Goal: Task Accomplishment & Management: Use online tool/utility

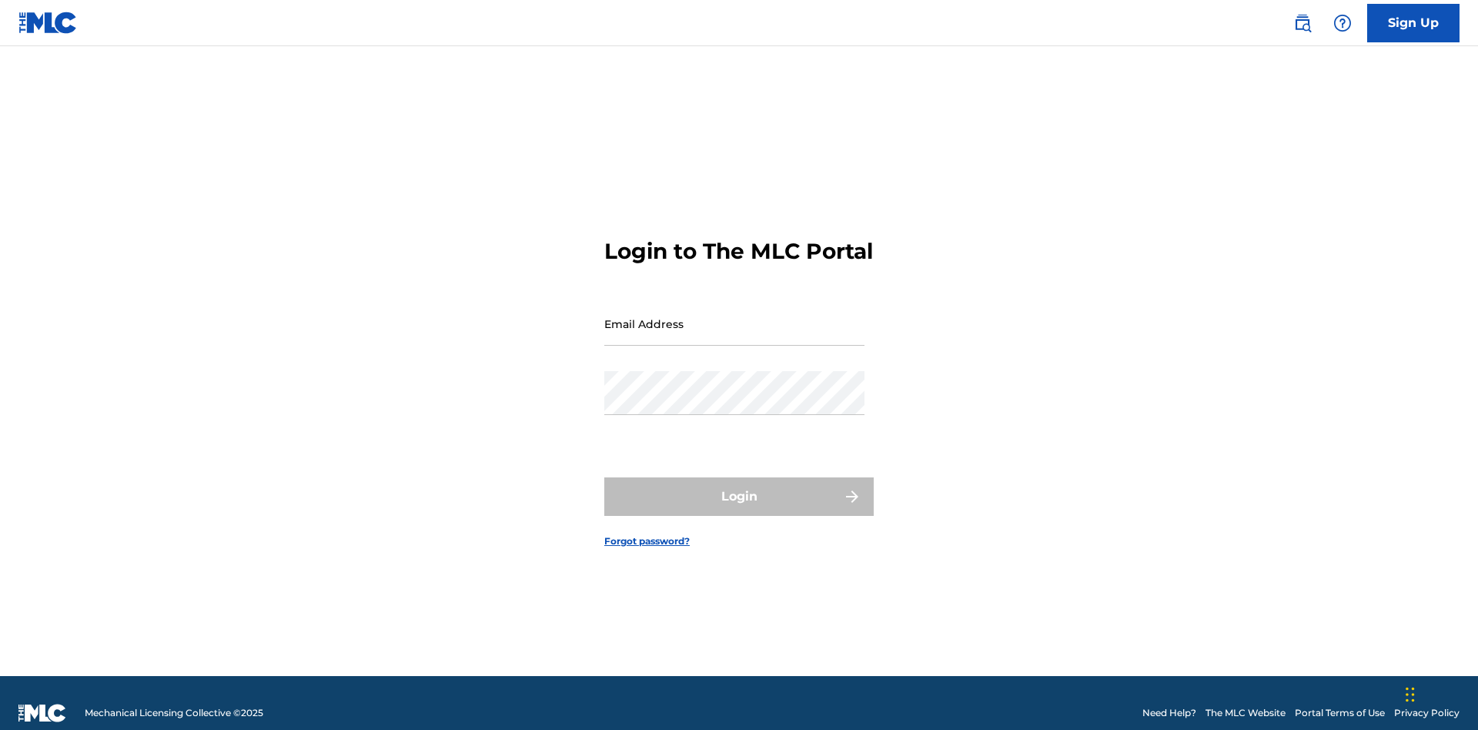
scroll to position [20, 0]
click at [734, 316] on input "Email Address" at bounding box center [734, 324] width 260 height 44
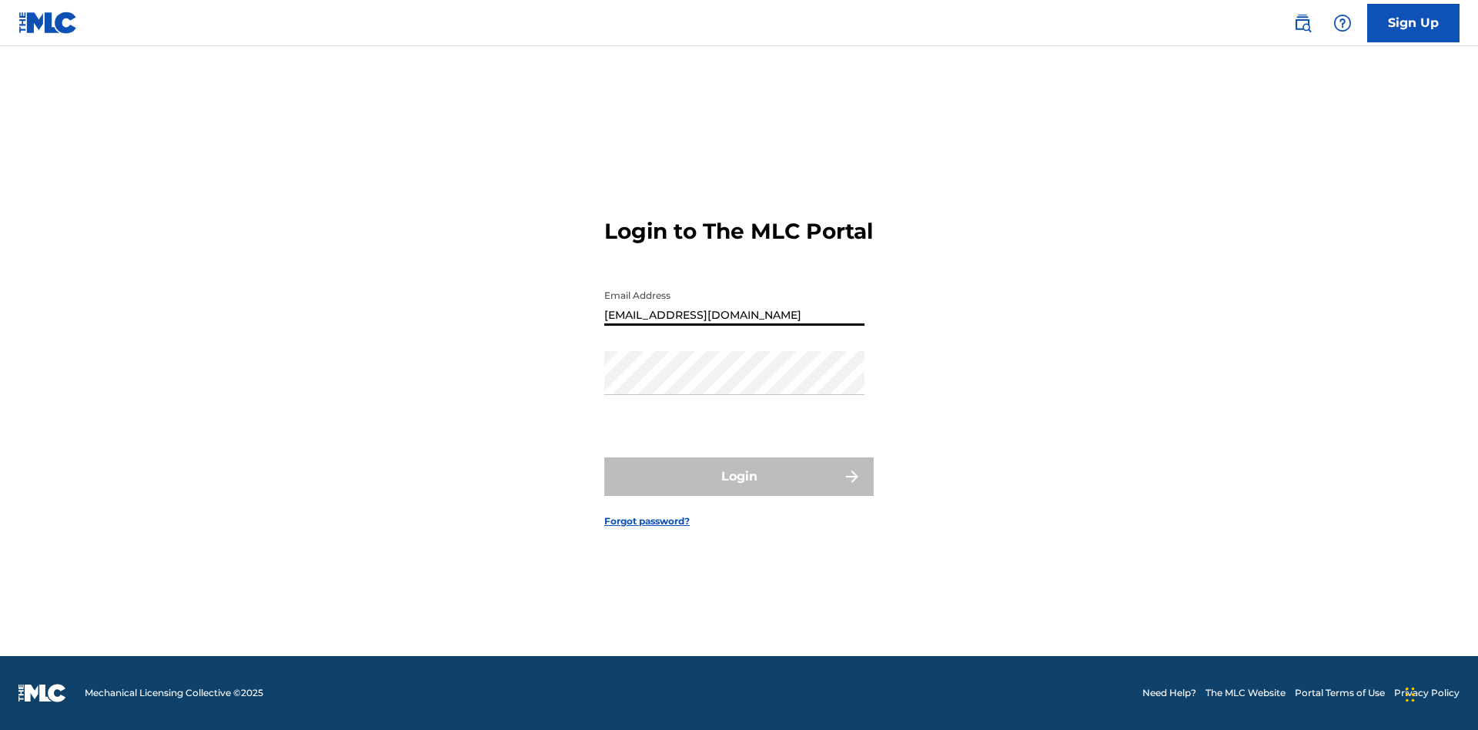
type input "[EMAIL_ADDRESS][DOMAIN_NAME]"
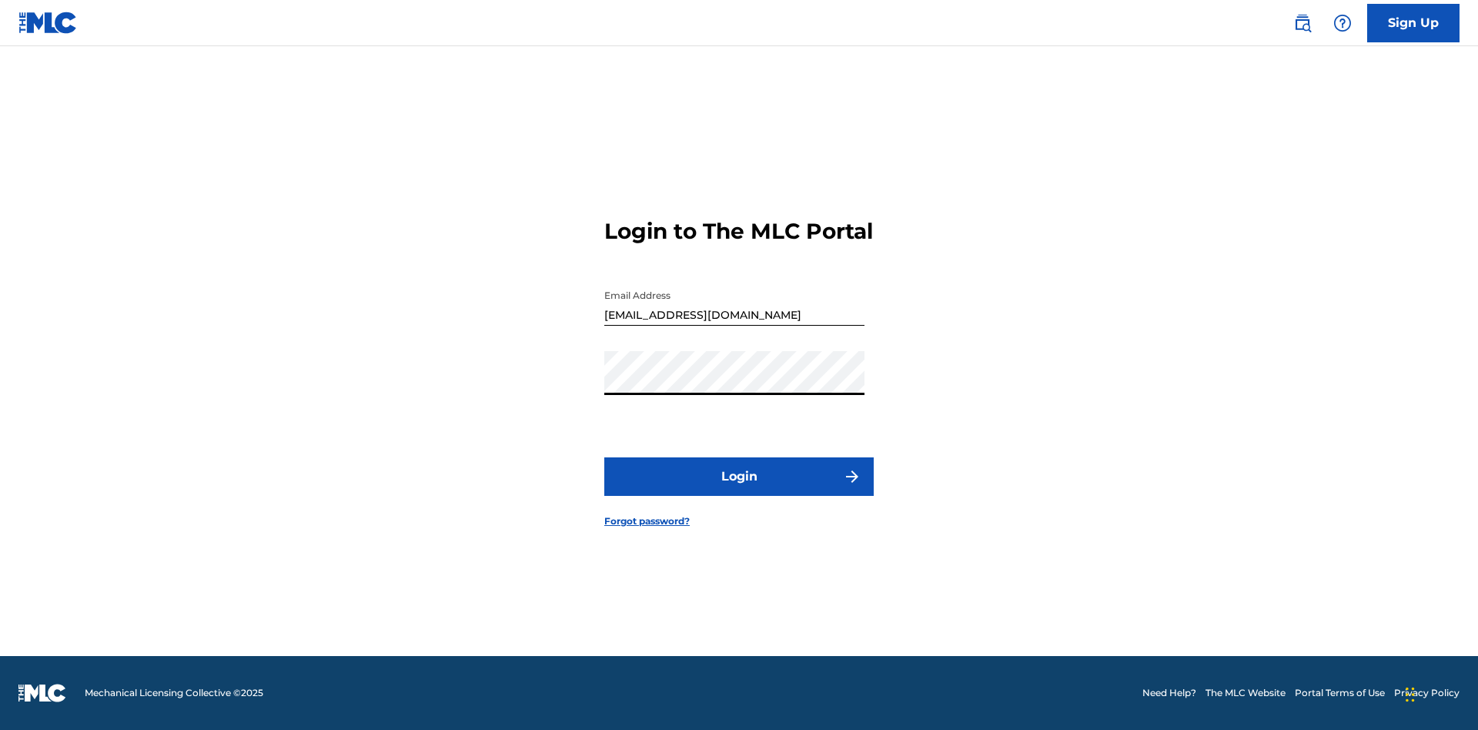
click at [739, 490] on button "Login" at bounding box center [738, 476] width 269 height 38
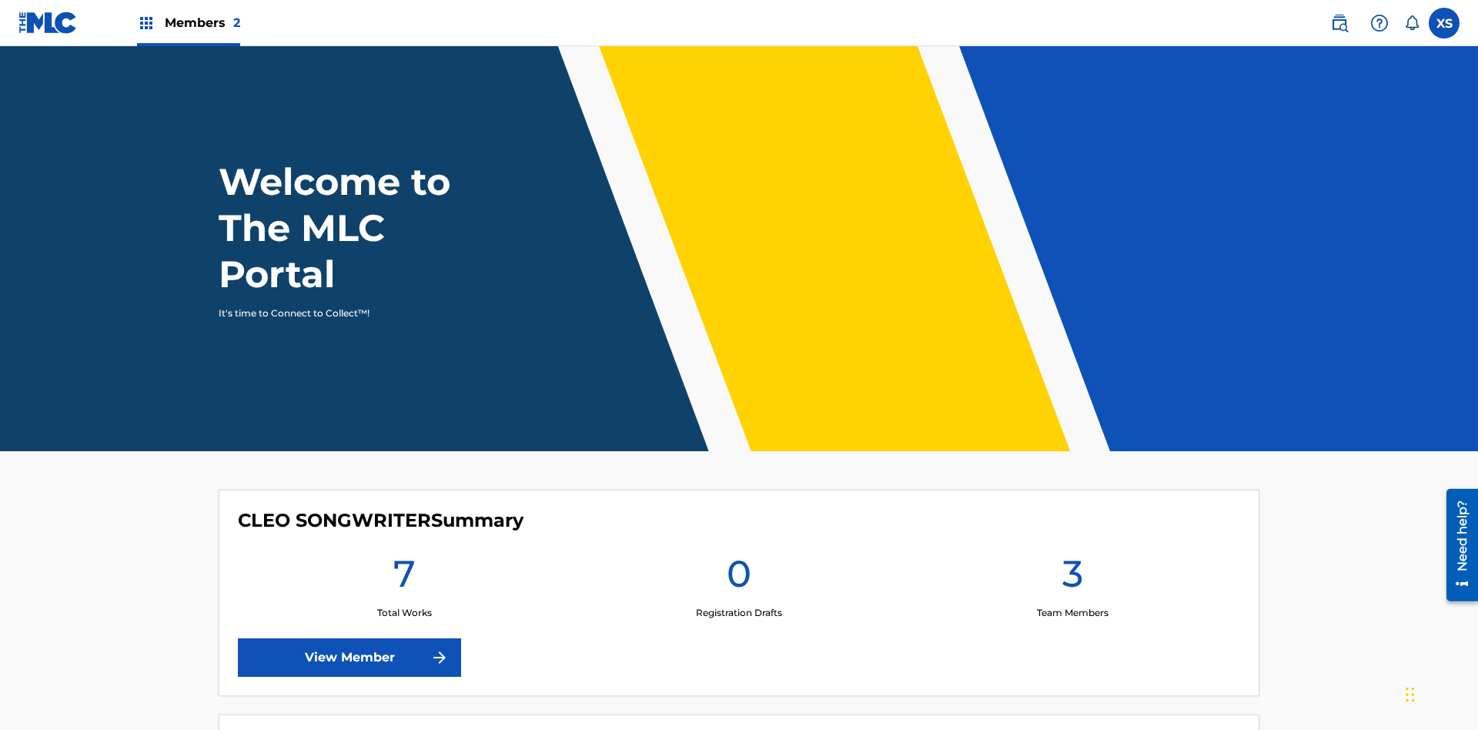
scroll to position [66, 0]
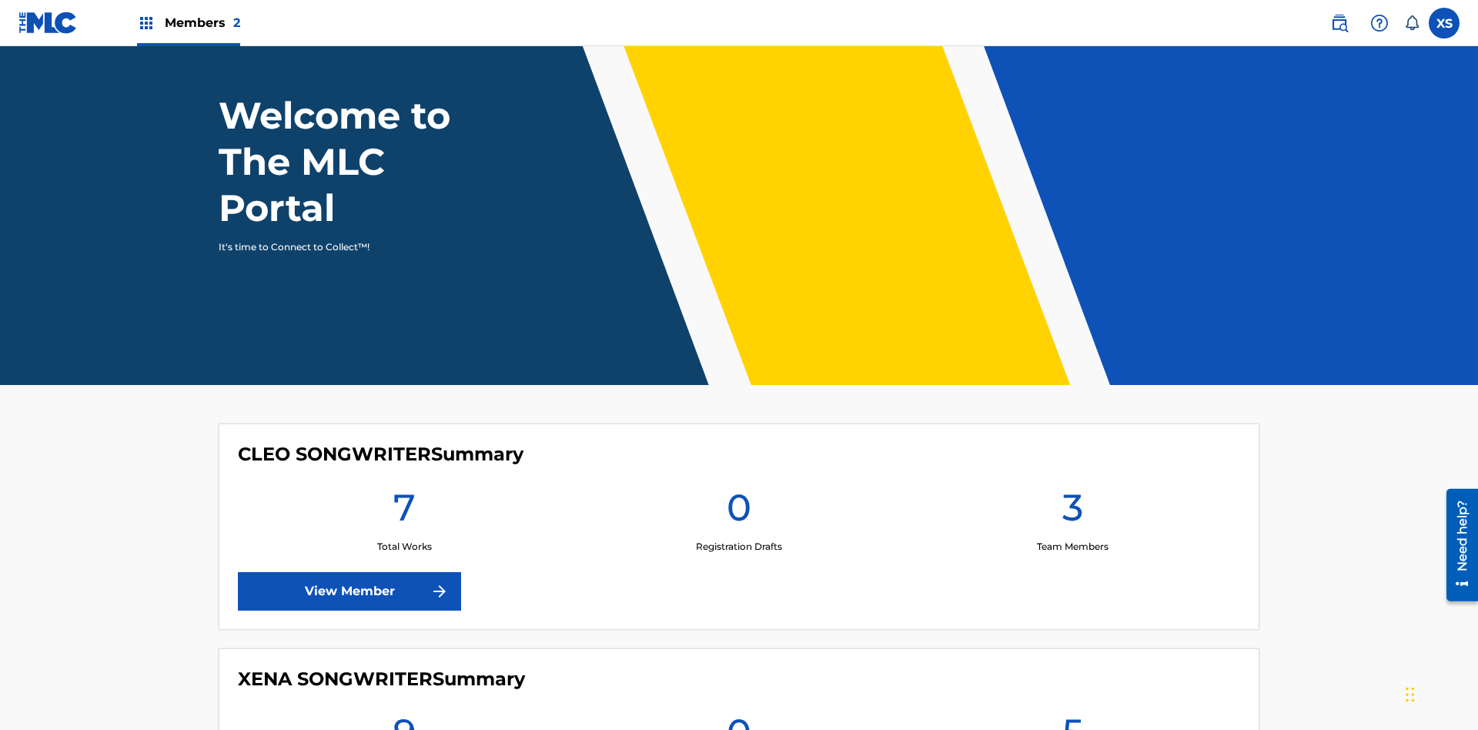
click at [188, 22] on span "Members 2" at bounding box center [202, 23] width 75 height 18
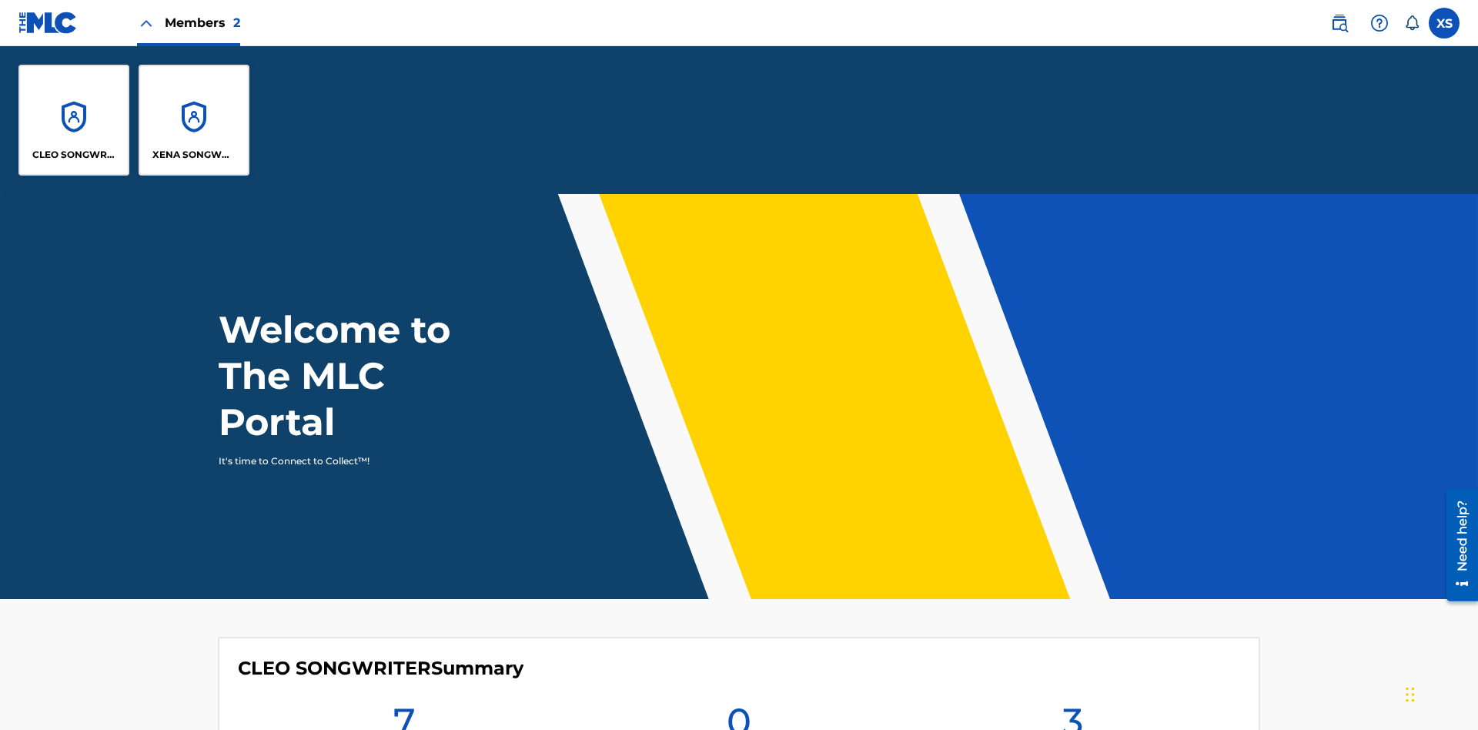
click at [74, 155] on p "CLEO SONGWRITER" at bounding box center [74, 155] width 84 height 14
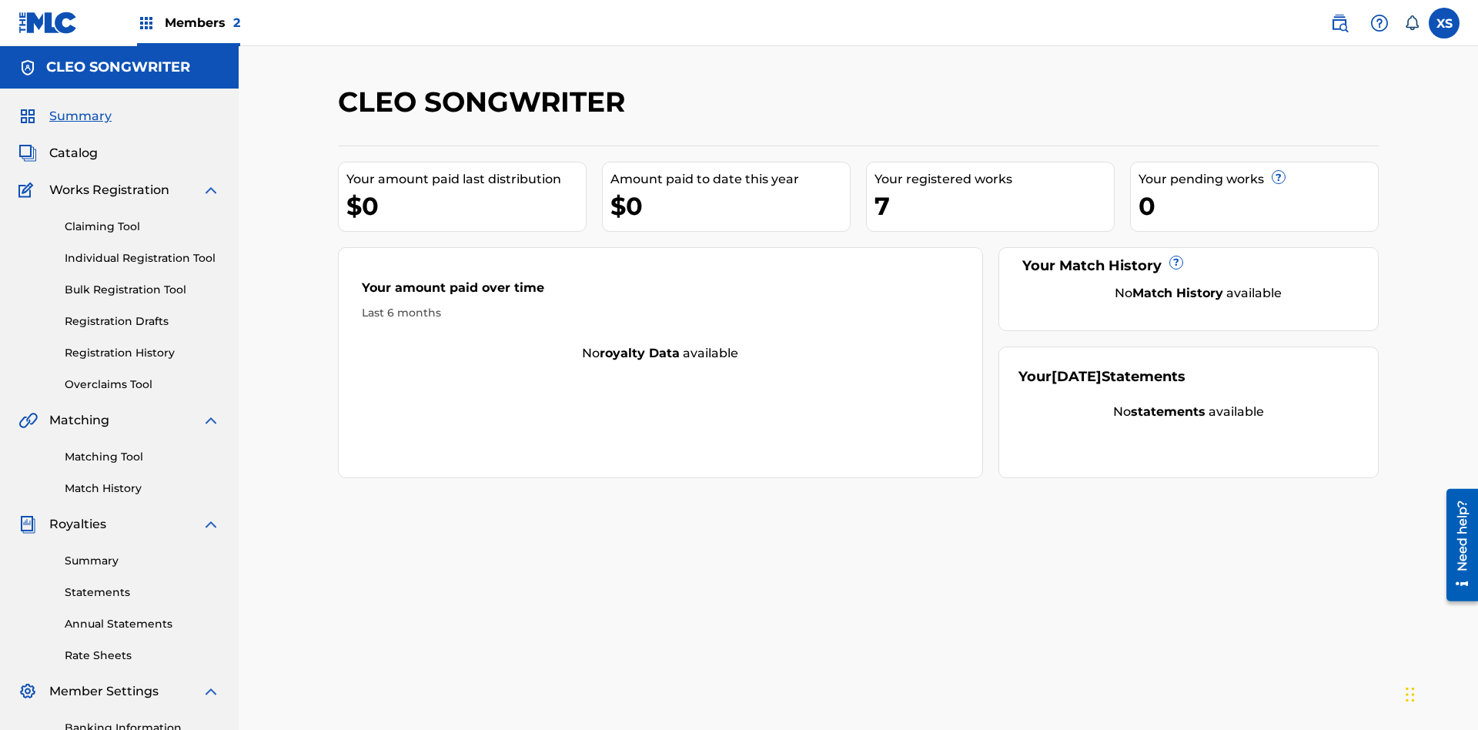
click at [142, 376] on link "Overclaims Tool" at bounding box center [143, 384] width 156 height 16
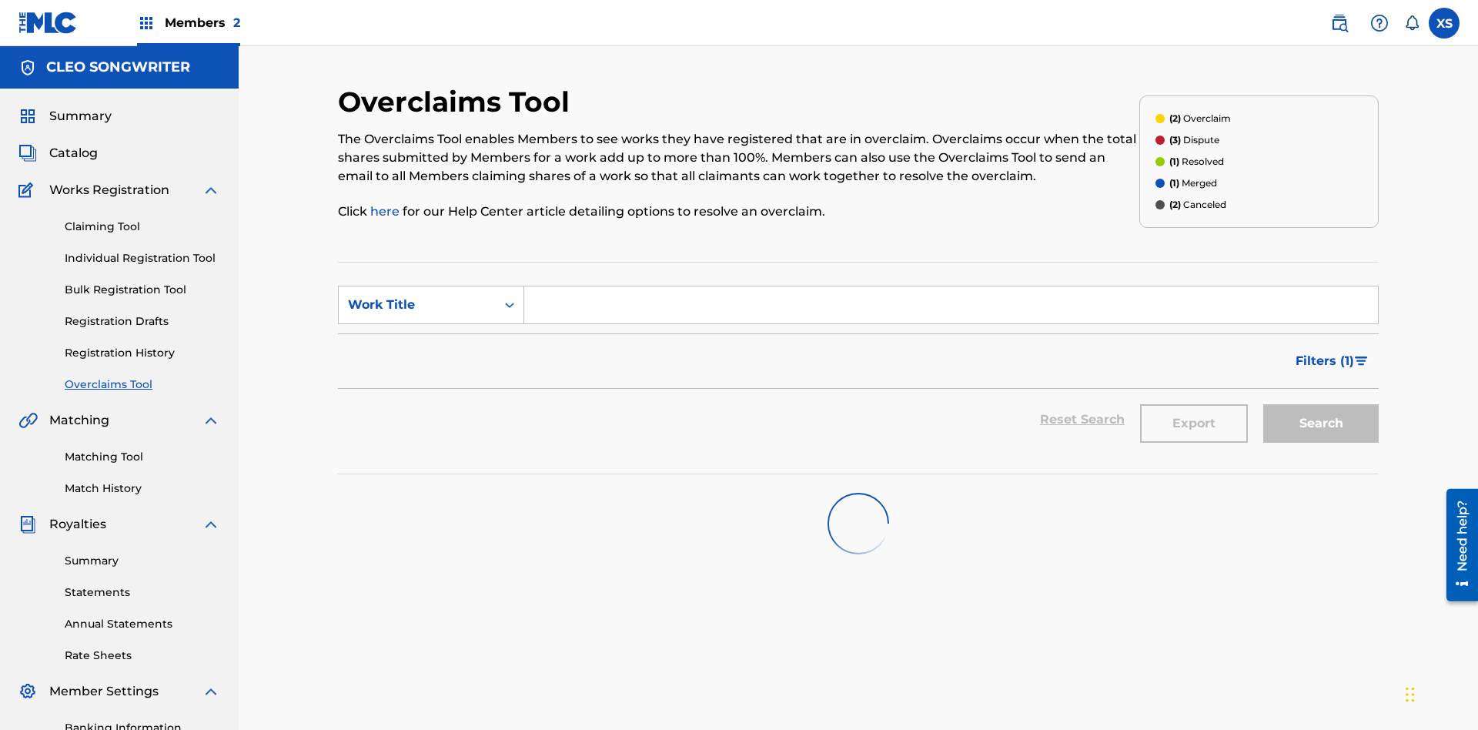
click at [1324, 352] on span "Filters ( 1 )" at bounding box center [1325, 361] width 59 height 18
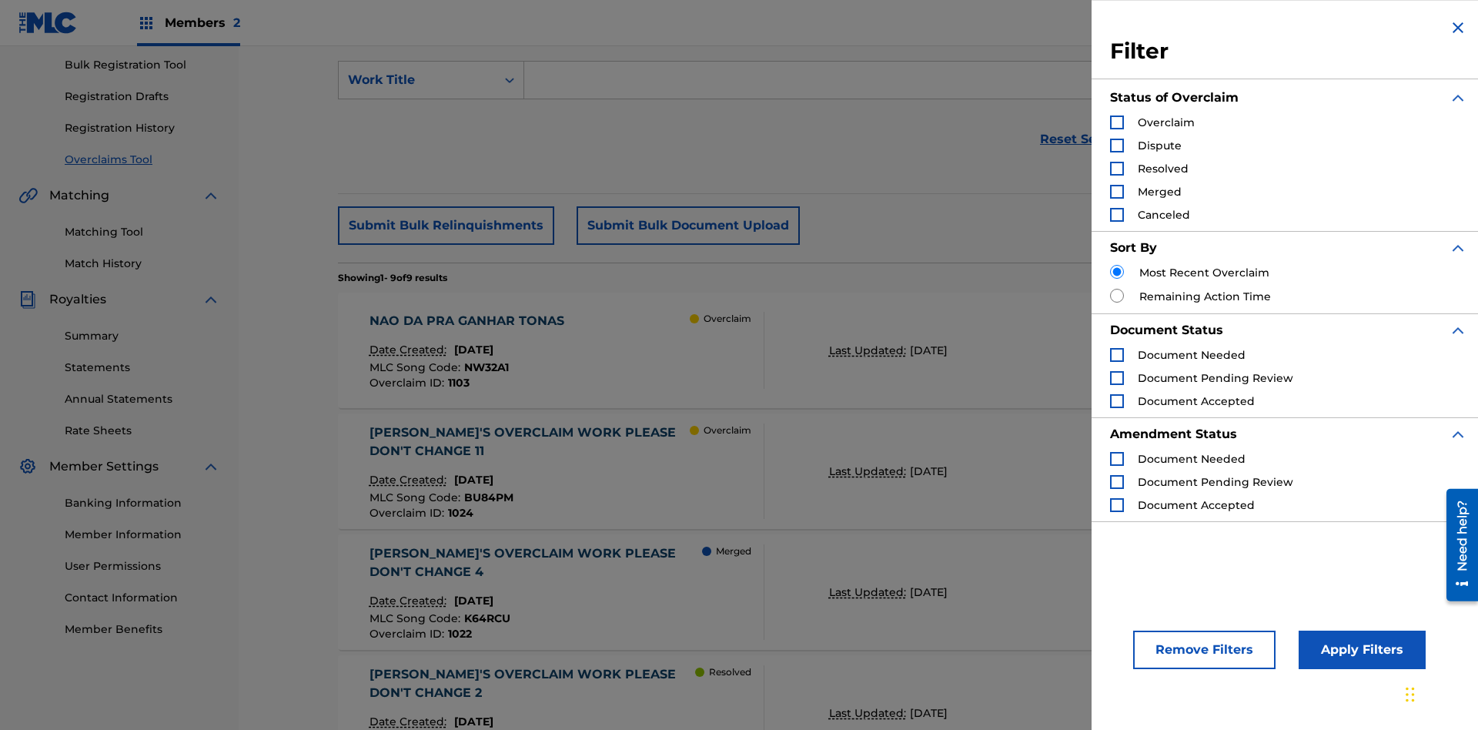
click at [1117, 122] on div "Search Form" at bounding box center [1117, 122] width 14 height 14
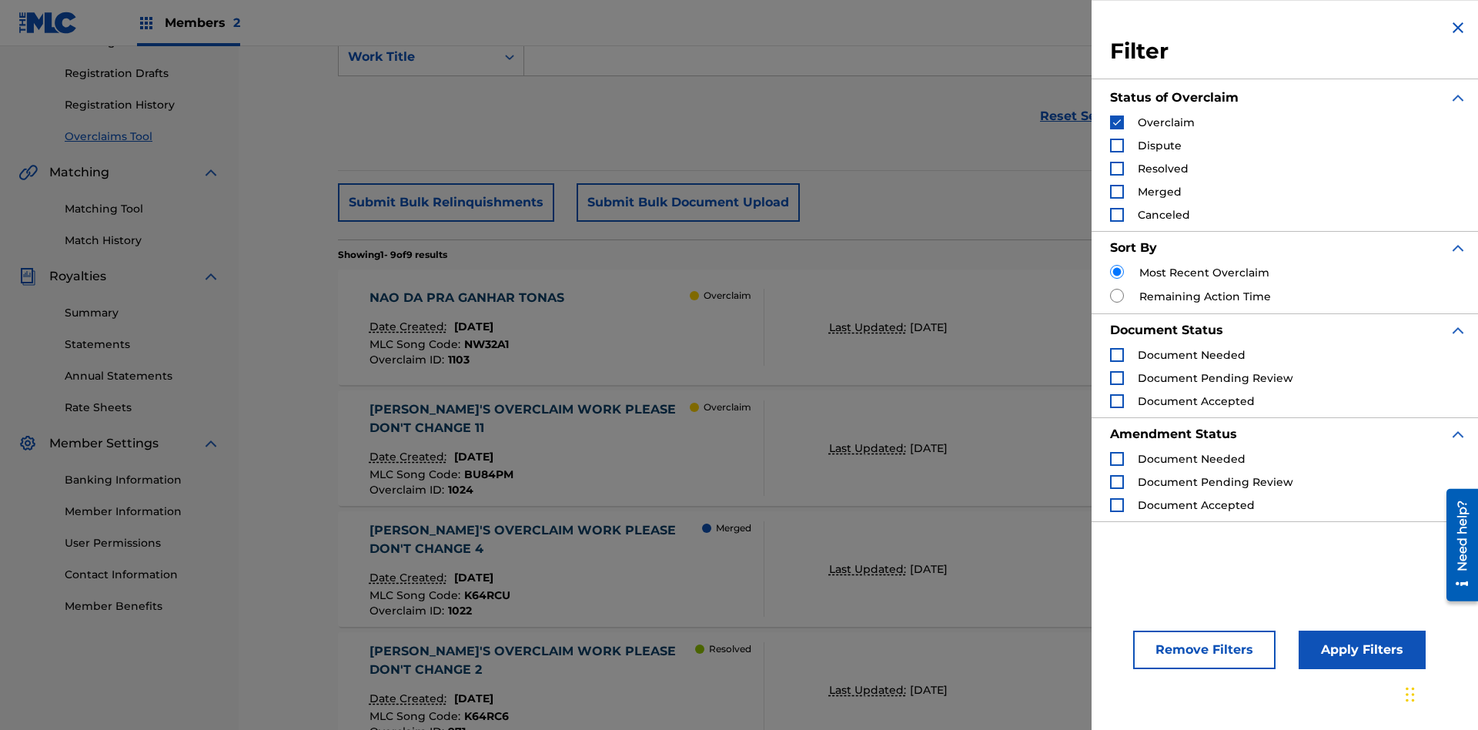
click at [1360, 650] on button "Apply Filters" at bounding box center [1362, 650] width 127 height 38
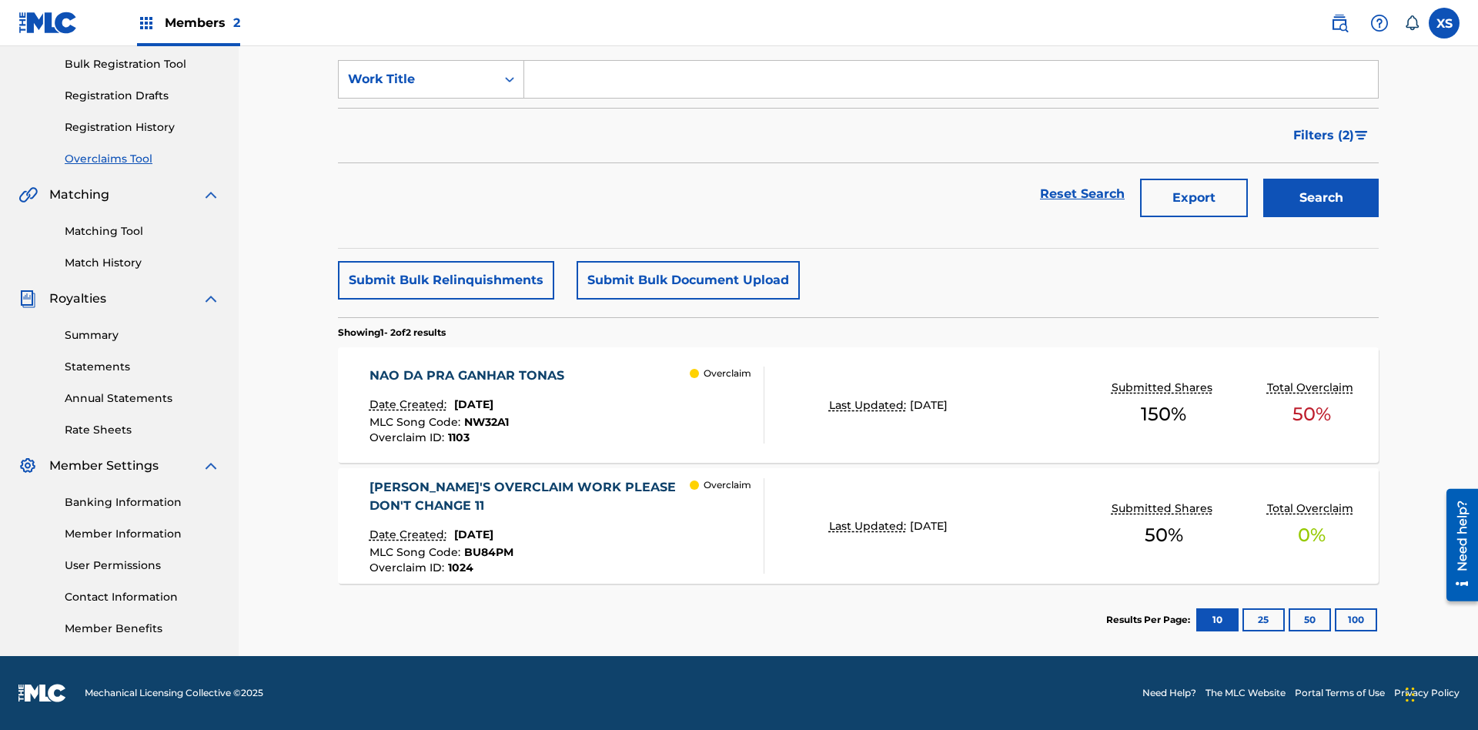
click at [1324, 135] on span "Filters ( 2 )" at bounding box center [1323, 135] width 61 height 18
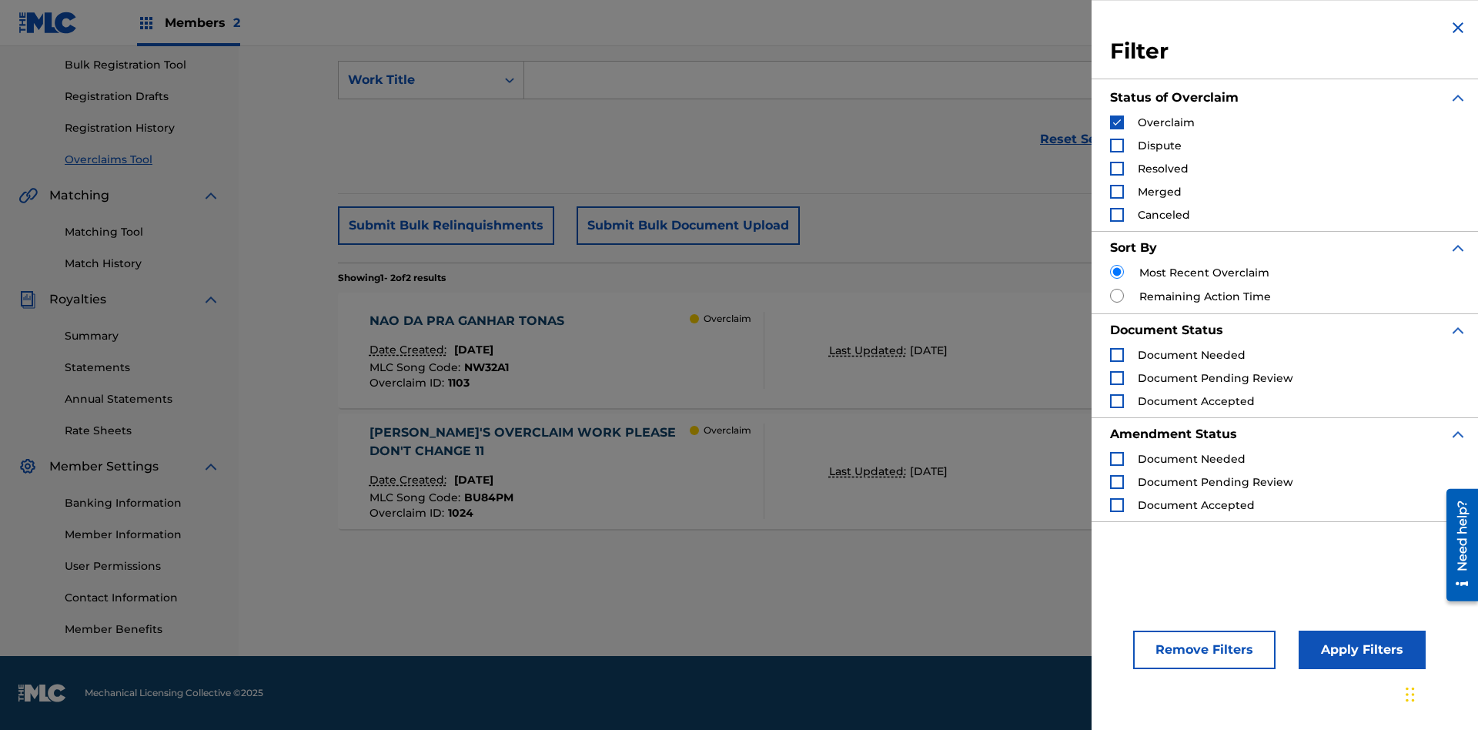
click at [1117, 122] on img "Search Form" at bounding box center [1117, 122] width 11 height 11
click at [1117, 146] on div "Search Form" at bounding box center [1117, 146] width 14 height 14
click at [1360, 650] on button "Apply Filters" at bounding box center [1362, 650] width 127 height 38
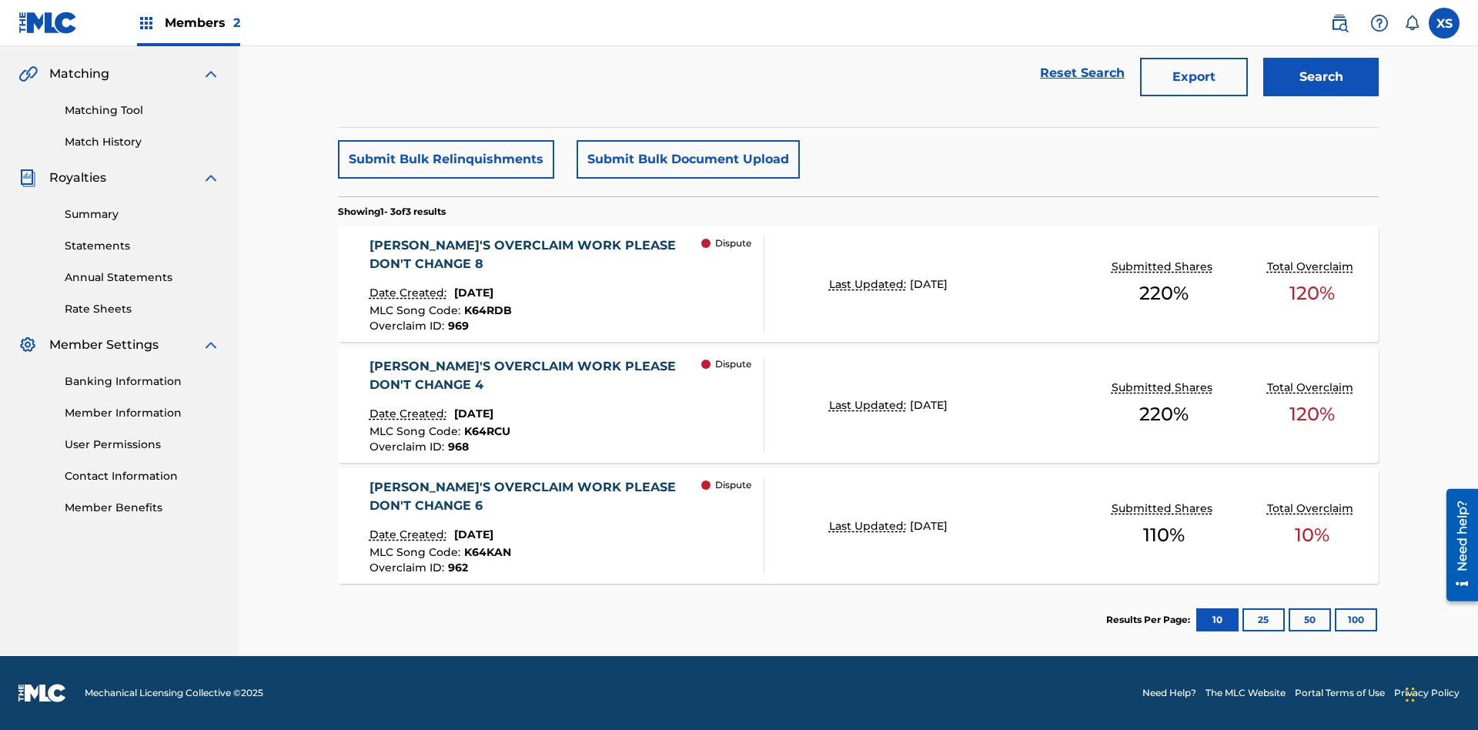
click at [1324, 24] on span "Filters ( 2 )" at bounding box center [1323, 14] width 61 height 18
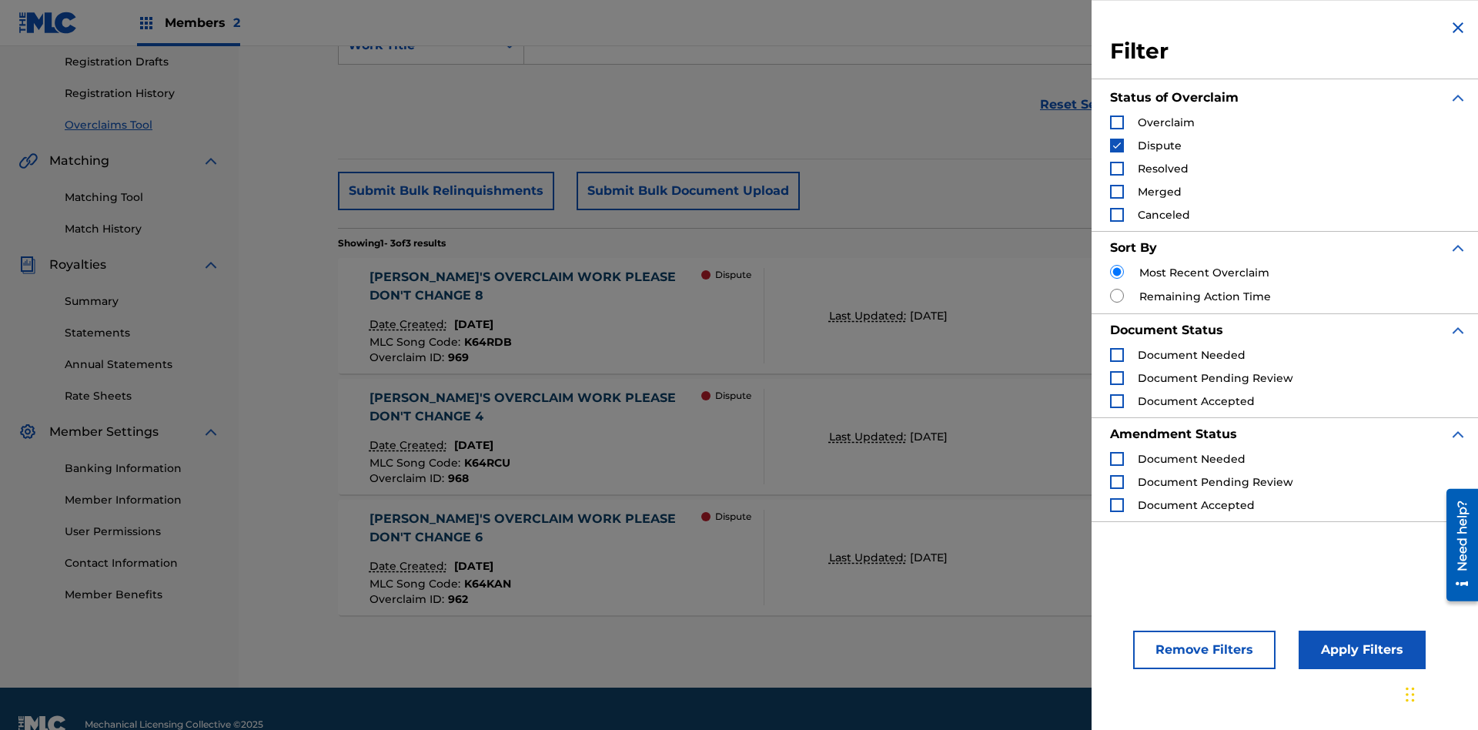
click at [1117, 146] on img "Search Form" at bounding box center [1117, 145] width 11 height 11
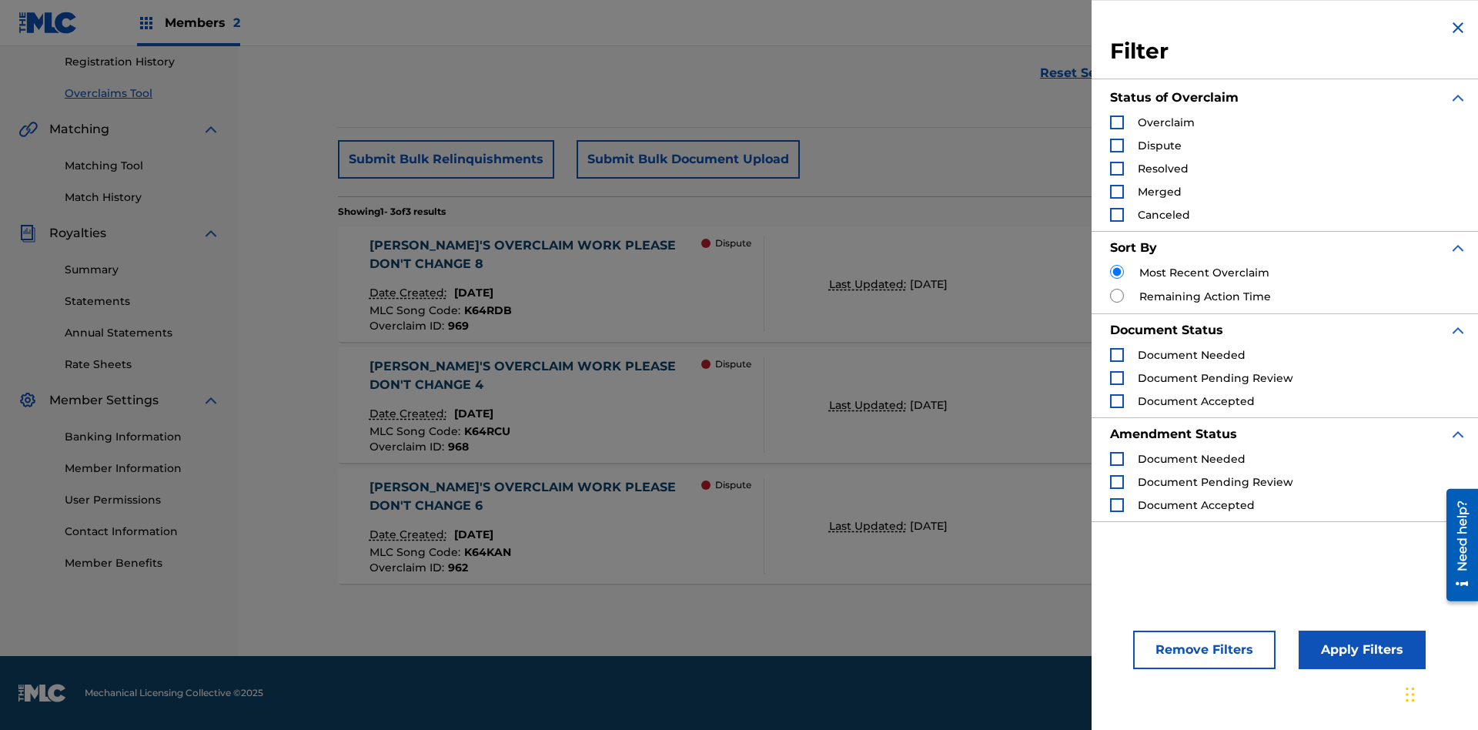
click at [1117, 169] on div "Search Form" at bounding box center [1117, 169] width 14 height 14
click at [1360, 650] on button "Apply Filters" at bounding box center [1362, 650] width 127 height 38
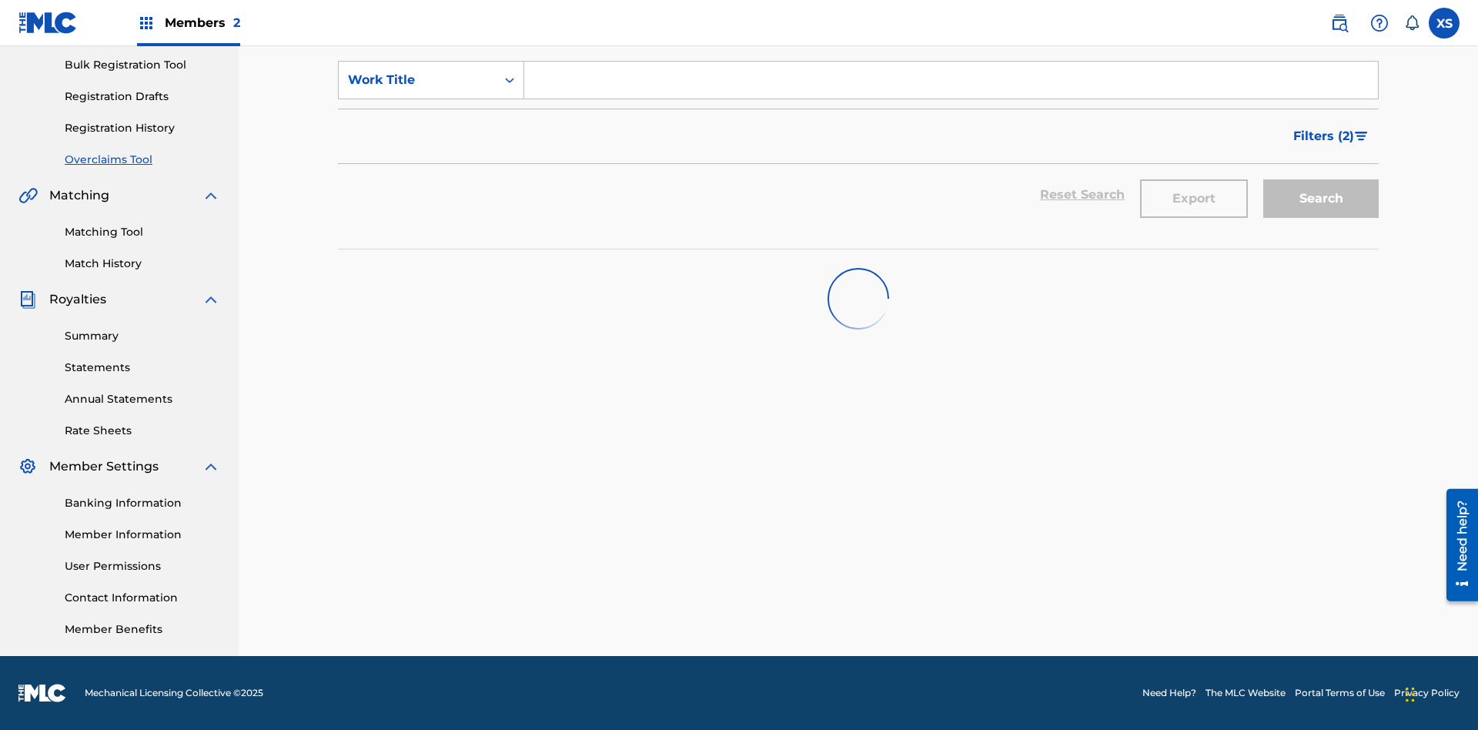
scroll to position [225, 0]
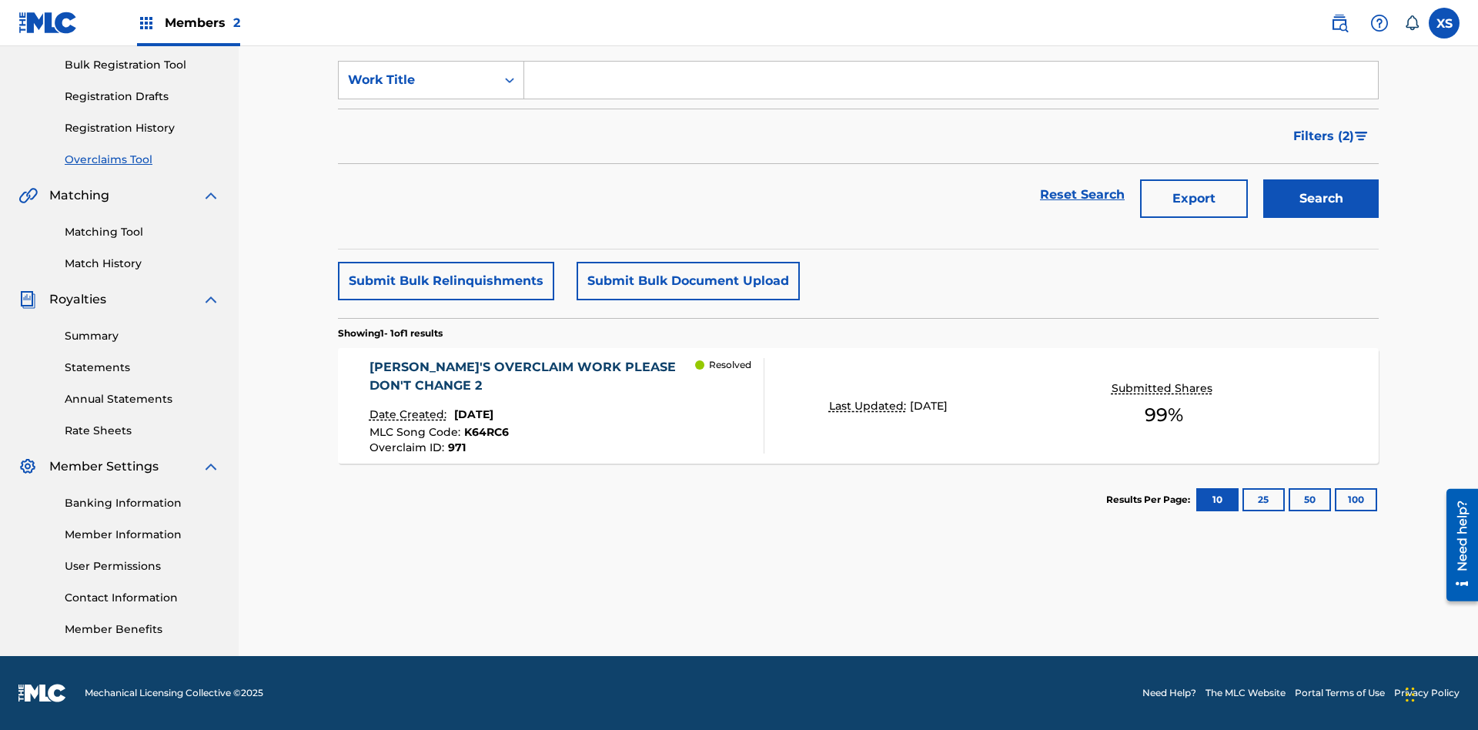
click at [1324, 136] on span "Filters ( 2 )" at bounding box center [1323, 136] width 61 height 18
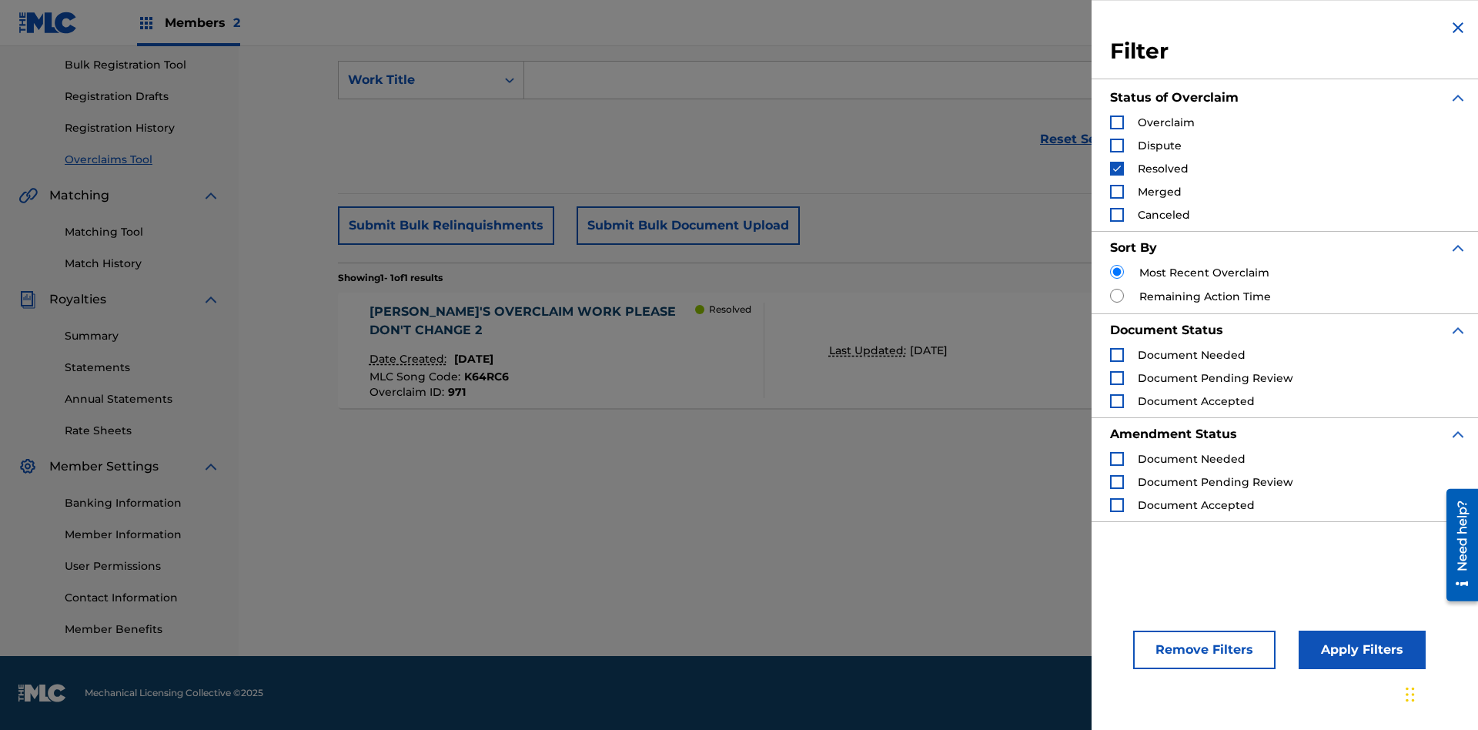
click at [1117, 169] on img "Search Form" at bounding box center [1117, 168] width 11 height 11
click at [1117, 192] on div "Search Form" at bounding box center [1117, 192] width 14 height 14
click at [1360, 650] on button "Apply Filters" at bounding box center [1362, 650] width 127 height 38
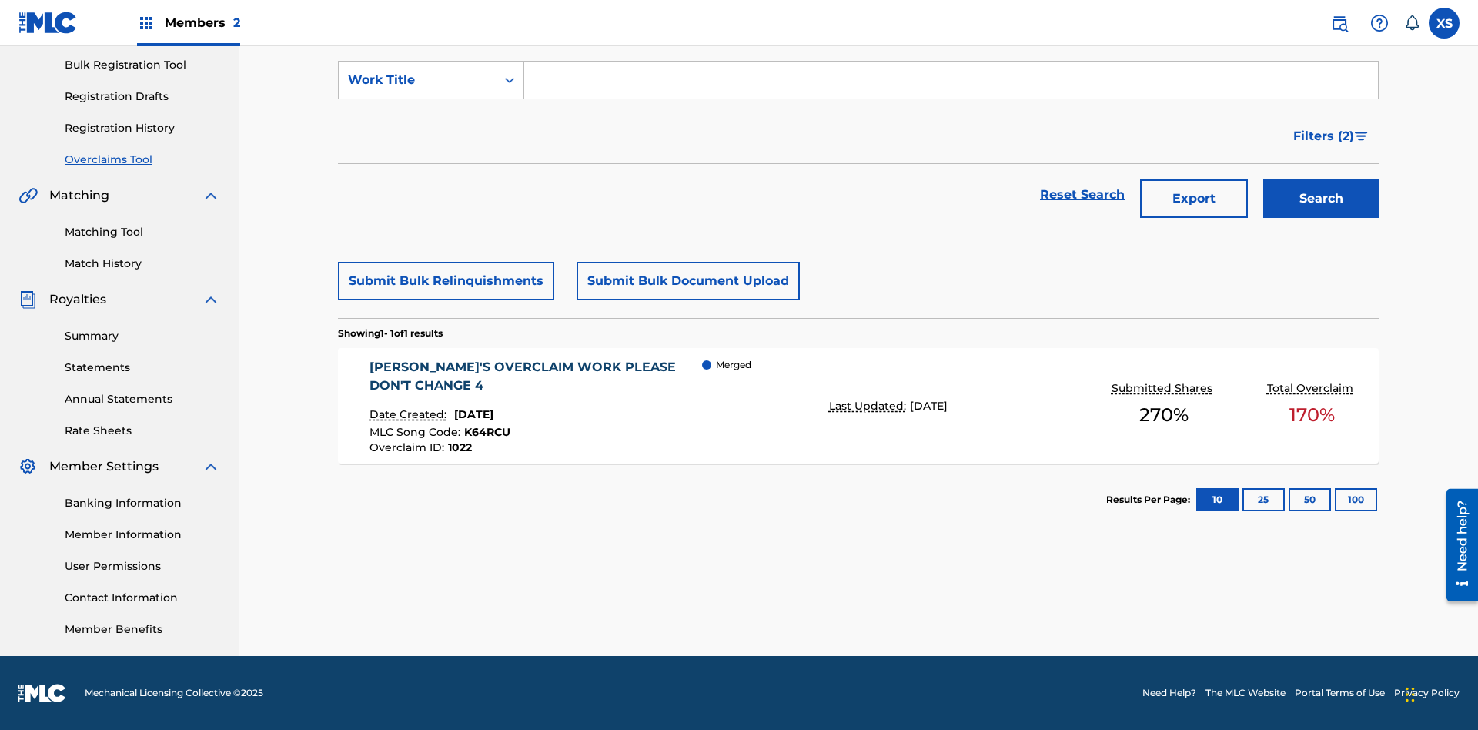
click at [1324, 136] on span "Filters ( 2 )" at bounding box center [1323, 136] width 61 height 18
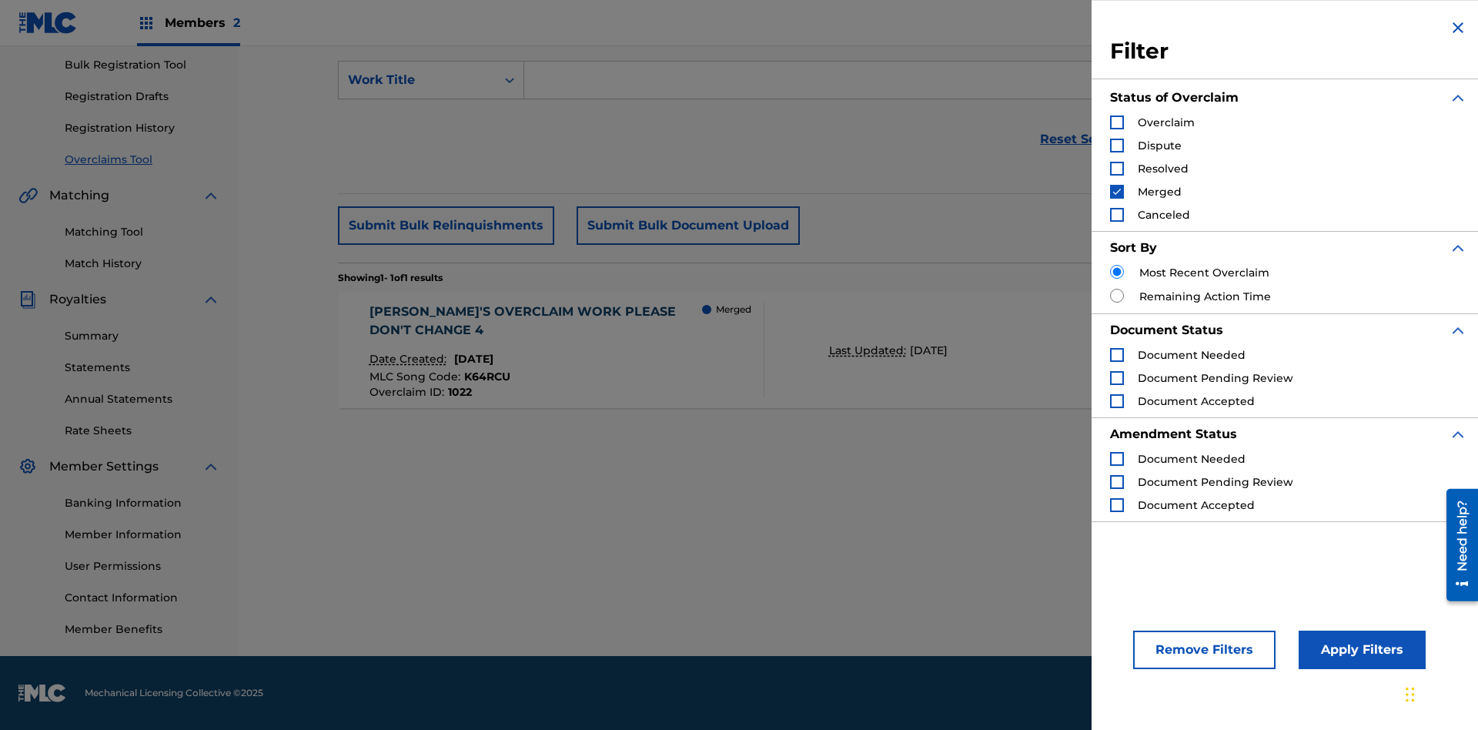
click at [1117, 192] on img "Search Form" at bounding box center [1117, 191] width 11 height 11
click at [1117, 215] on div "Search Form" at bounding box center [1117, 215] width 14 height 14
click at [1360, 650] on button "Apply Filters" at bounding box center [1362, 650] width 127 height 38
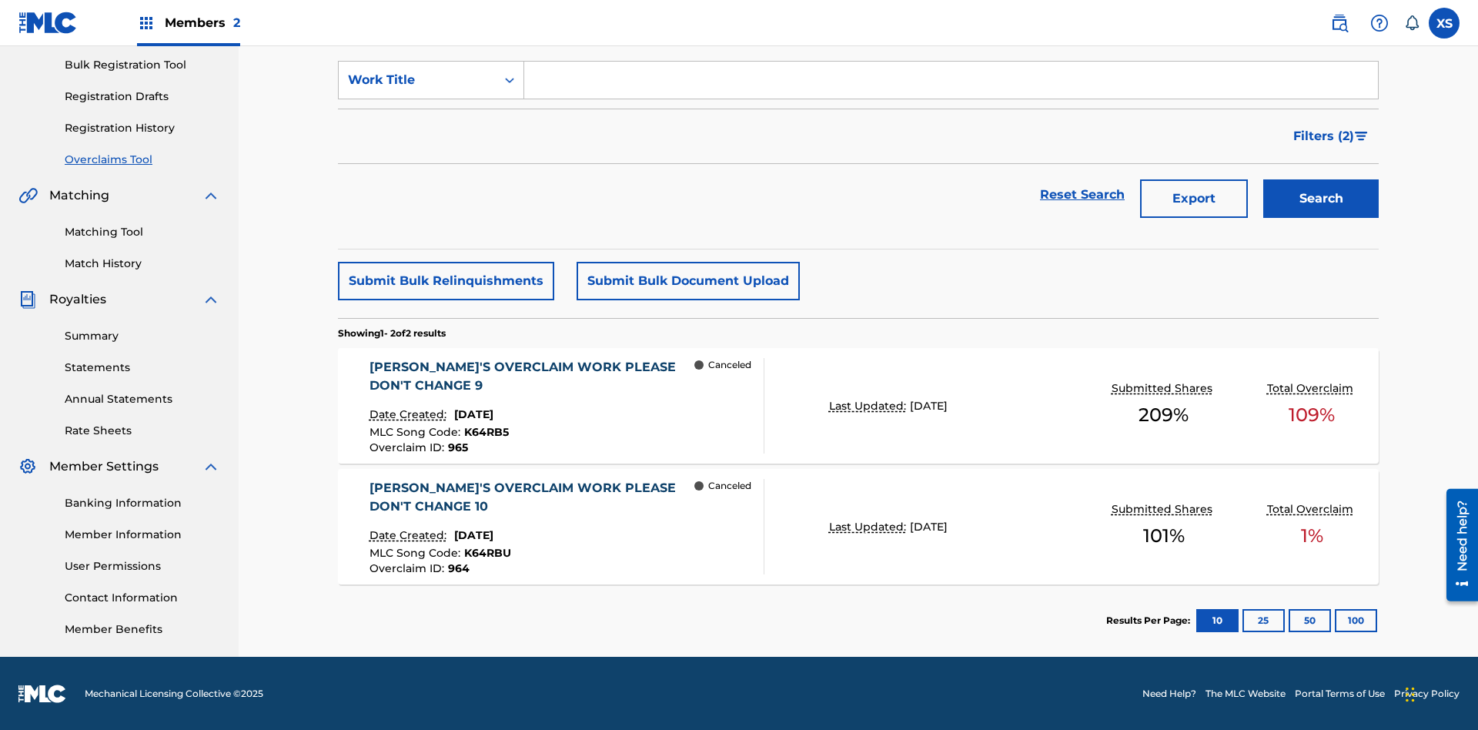
scroll to position [226, 0]
